Goal: Task Accomplishment & Management: Manage account settings

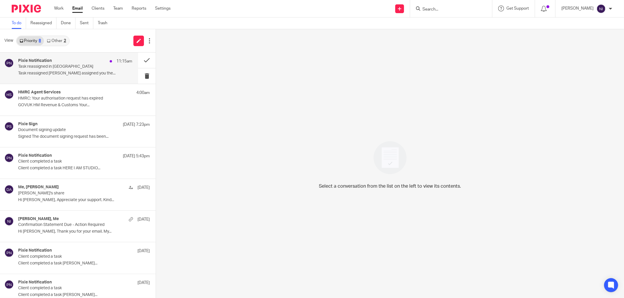
click at [49, 73] on p "Task reassigned [PERSON_NAME] assigned you the..." at bounding box center [75, 73] width 114 height 5
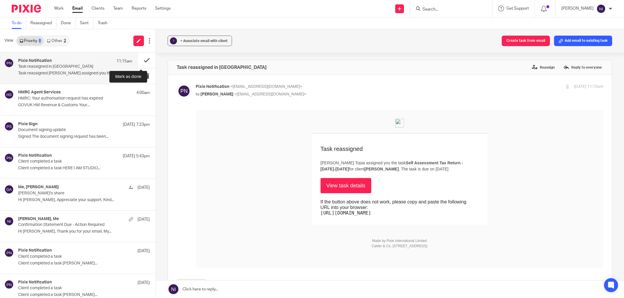
click at [146, 62] on button at bounding box center [147, 60] width 18 height 15
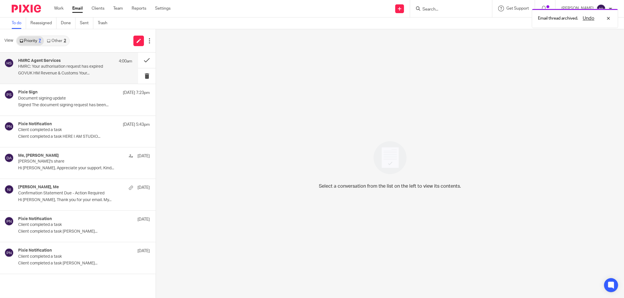
click at [54, 68] on p "HMRC: Your authorisation request has expired" at bounding box center [63, 66] width 91 height 5
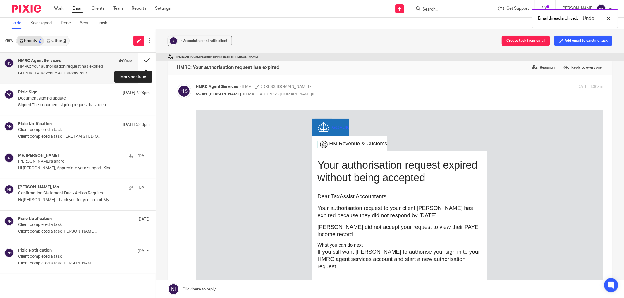
click at [144, 61] on button at bounding box center [147, 60] width 18 height 15
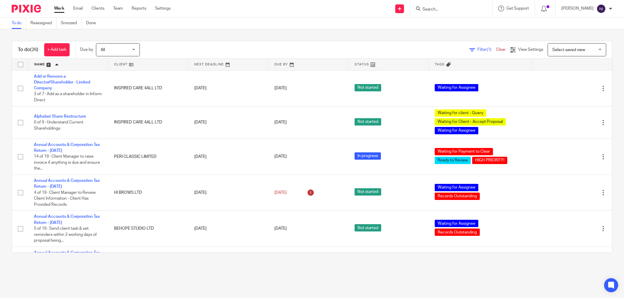
click at [448, 12] on div at bounding box center [451, 8] width 82 height 17
click at [446, 7] on input "Search" at bounding box center [448, 9] width 53 height 5
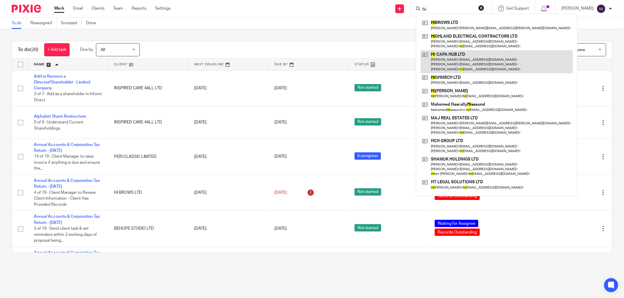
type input "hi-"
click at [484, 66] on link at bounding box center [496, 61] width 152 height 23
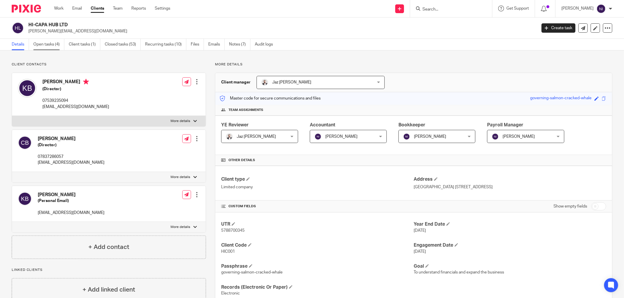
click at [51, 42] on link "Open tasks (4)" at bounding box center [48, 44] width 31 height 11
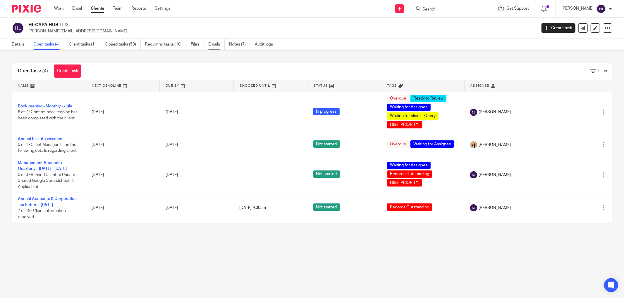
click at [223, 44] on link "Emails" at bounding box center [216, 44] width 16 height 11
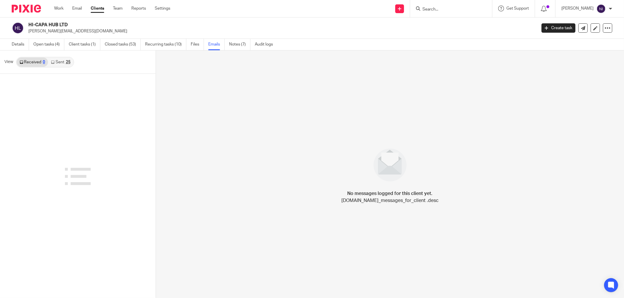
click at [32, 62] on link "Received 0" at bounding box center [32, 62] width 31 height 9
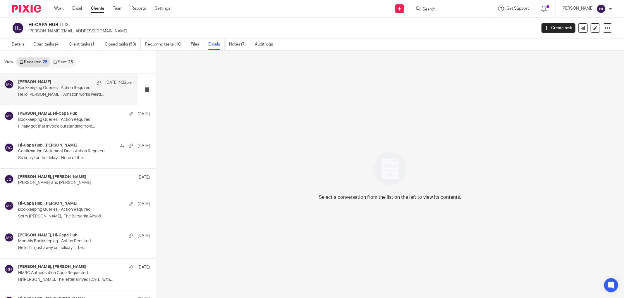
click at [65, 92] on div "Moiz Khatri 18 Aug 4:22pm Bookkeeping Queries - Action Required Hello Moiz, Ama…" at bounding box center [75, 90] width 114 height 20
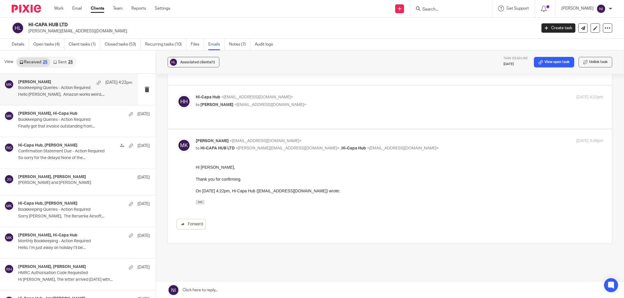
scroll to position [59, 0]
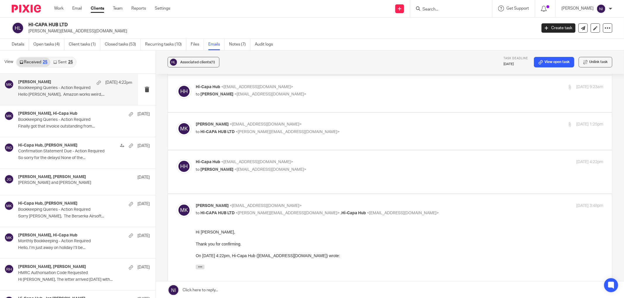
click at [289, 159] on p "Hi-Capa Hub <hicapahub@gmail.com>" at bounding box center [332, 162] width 272 height 6
checkbox input "true"
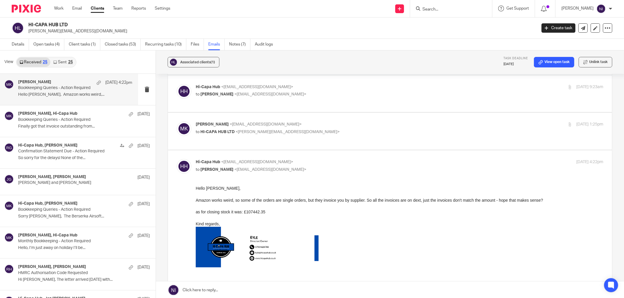
scroll to position [0, 0]
click at [302, 129] on p "to HI-CAPA HUB LTD <kyle@hicapahub.co.uk>" at bounding box center [332, 132] width 272 height 6
checkbox input "true"
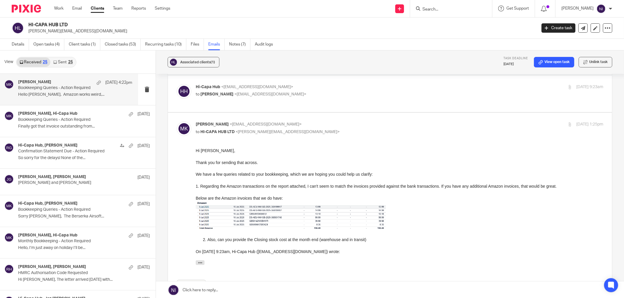
click at [327, 95] on label at bounding box center [390, 93] width 444 height 37
click at [177, 84] on input "checkbox" at bounding box center [176, 84] width 0 height 0
checkbox input "true"
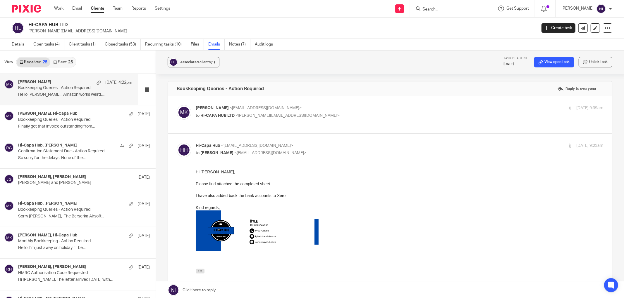
click at [318, 109] on p "Moiz Khatri <moizkhatri@taxassist.co.uk>" at bounding box center [332, 108] width 272 height 6
checkbox input "true"
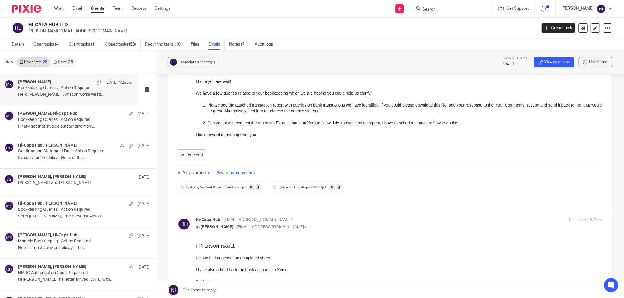
scroll to position [195, 0]
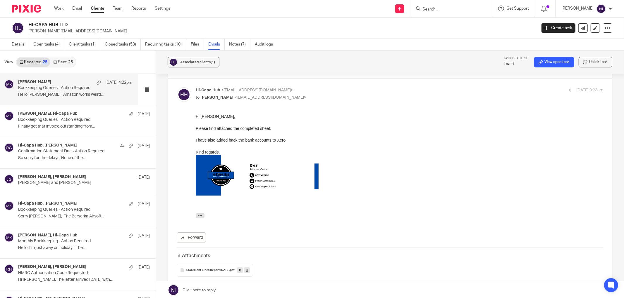
click at [248, 268] on icon at bounding box center [247, 270] width 2 height 4
